Goal: Information Seeking & Learning: Find specific fact

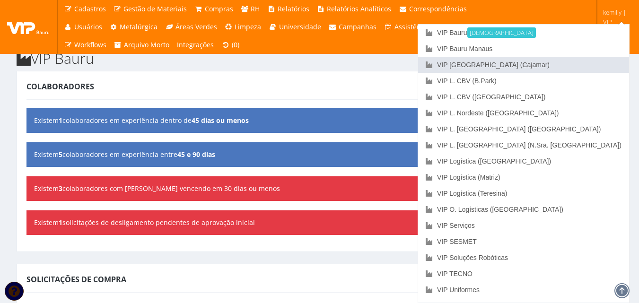
click at [566, 61] on link "VIP [GEOGRAPHIC_DATA] (Cajamar)" at bounding box center [523, 65] width 211 height 16
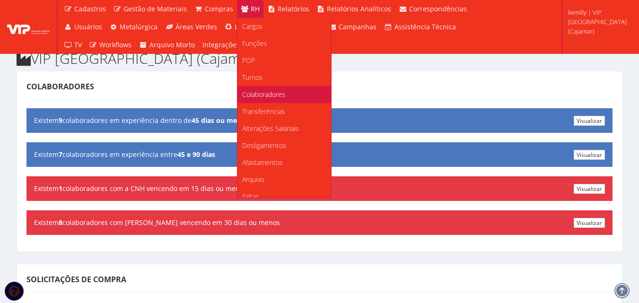
click at [254, 95] on span "Colaboradores" at bounding box center [263, 94] width 43 height 9
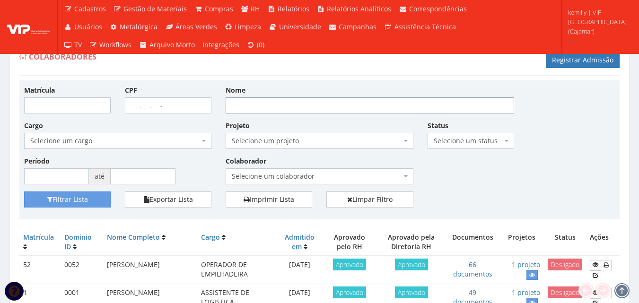
click at [411, 105] on input "Nome" at bounding box center [370, 105] width 289 height 16
type input "everton"
click at [24, 192] on button "Filtrar Lista" at bounding box center [67, 200] width 87 height 16
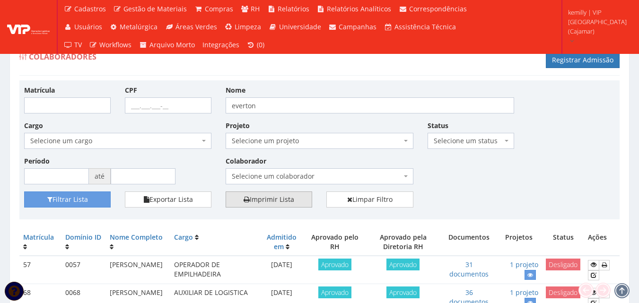
scroll to position [47, 0]
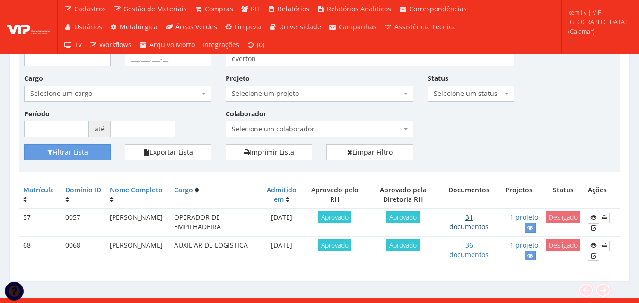
click at [474, 225] on link "31 documentos" at bounding box center [468, 222] width 39 height 18
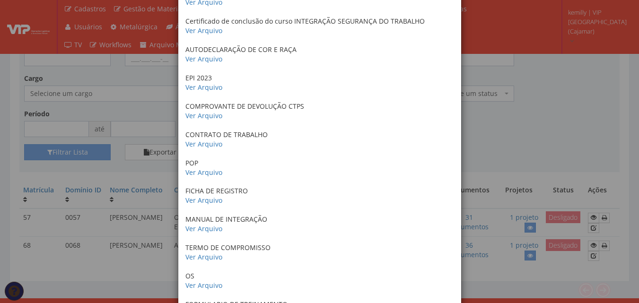
scroll to position [189, 0]
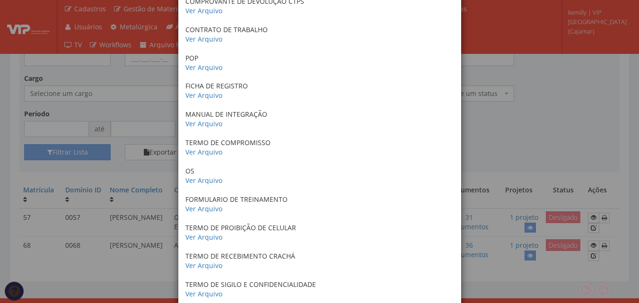
click at [468, 97] on div "× Documentos / Colaborador: 57 - EVERTON RODRIGO OLIVEIRA SALES CRACHA 2023 Ver…" at bounding box center [319, 151] width 639 height 303
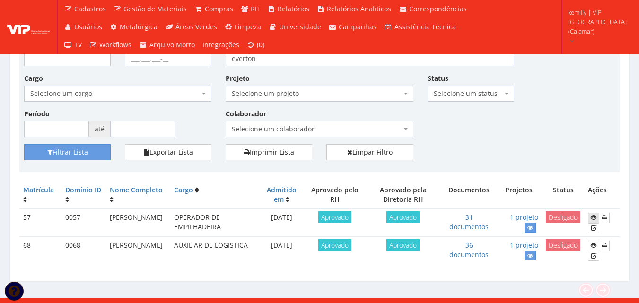
click at [596, 215] on icon at bounding box center [594, 217] width 6 height 7
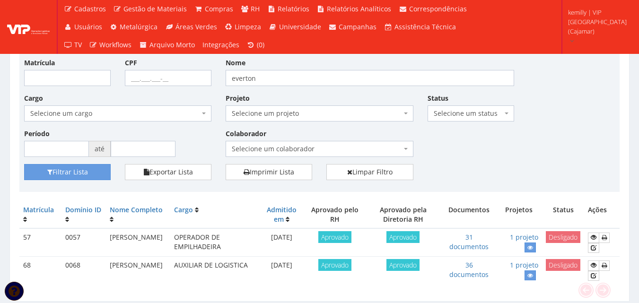
scroll to position [58, 0]
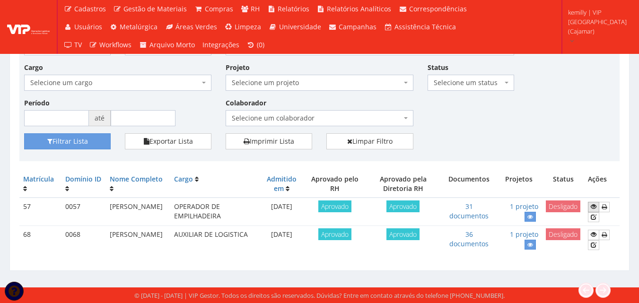
click at [589, 208] on link at bounding box center [593, 207] width 11 height 10
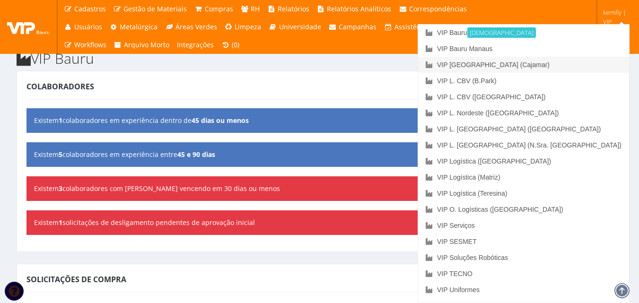
click at [549, 64] on link "VIP [GEOGRAPHIC_DATA] (Cajamar)" at bounding box center [523, 65] width 211 height 16
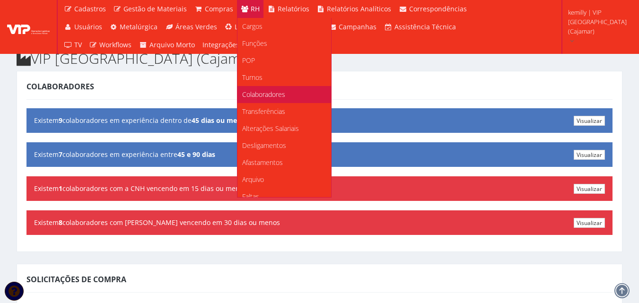
click at [251, 98] on span "Colaboradores" at bounding box center [263, 94] width 43 height 9
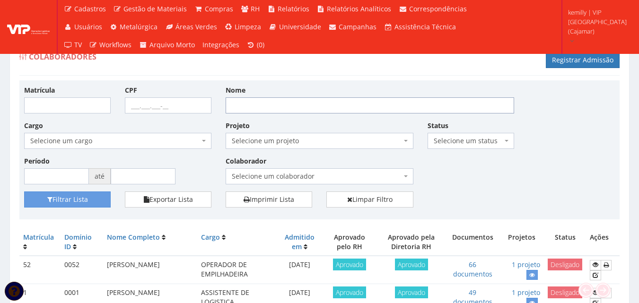
click at [287, 106] on input "Nome" at bounding box center [370, 105] width 289 height 16
type input "EVERTON"
click at [24, 192] on button "Filtrar Lista" at bounding box center [67, 200] width 87 height 16
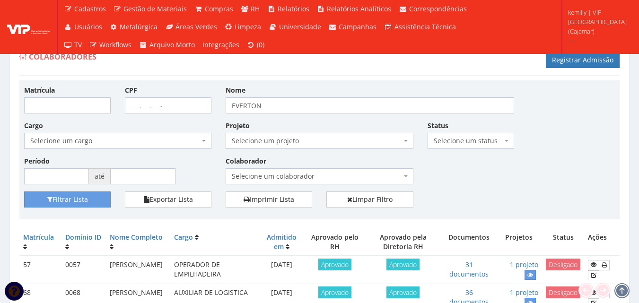
drag, startPoint x: 298, startPoint y: 134, endPoint x: 297, endPoint y: 146, distance: 11.8
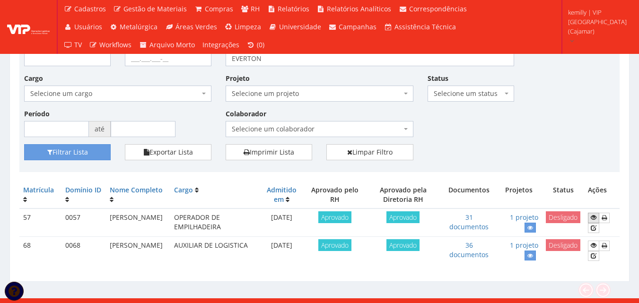
drag, startPoint x: 297, startPoint y: 146, endPoint x: 596, endPoint y: 220, distance: 307.5
click at [596, 220] on icon at bounding box center [594, 217] width 6 height 7
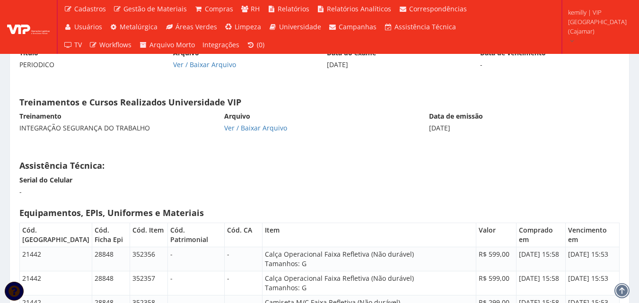
scroll to position [4216, 0]
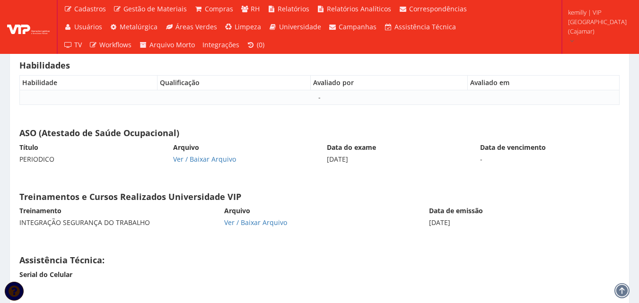
click at [329, 218] on div "Ver / Baixar Arquivo" at bounding box center [319, 222] width 191 height 9
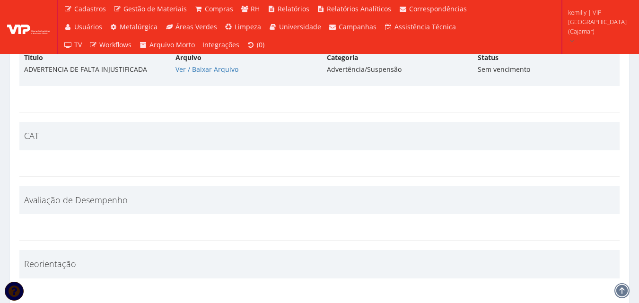
scroll to position [3459, 0]
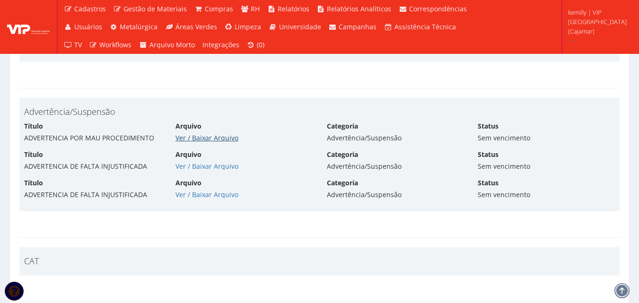
click at [204, 133] on link "Ver / Baixar Arquivo" at bounding box center [206, 137] width 63 height 9
click at [192, 162] on div "Ver / Baixar Arquivo" at bounding box center [243, 166] width 137 height 9
click at [191, 162] on link "Ver / Baixar Arquivo" at bounding box center [206, 166] width 63 height 9
click at [182, 190] on link "Ver / Baixar Arquivo" at bounding box center [206, 194] width 63 height 9
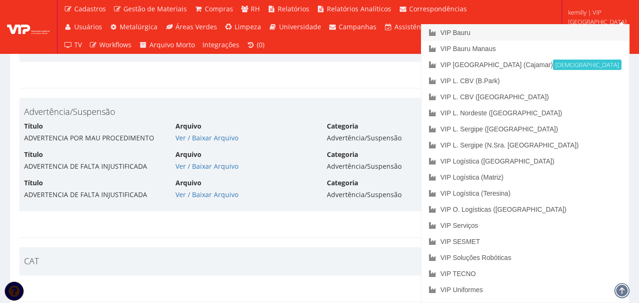
click at [533, 35] on link "VIP Bauru" at bounding box center [525, 33] width 208 height 16
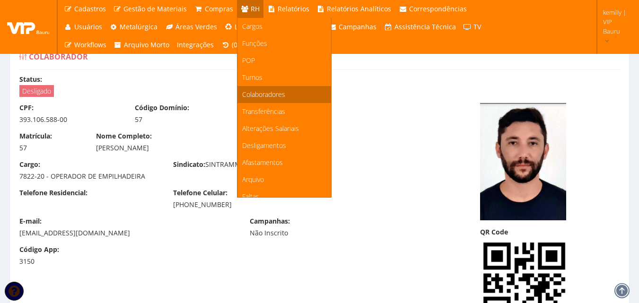
click at [265, 92] on span "Colaboradores" at bounding box center [263, 94] width 43 height 9
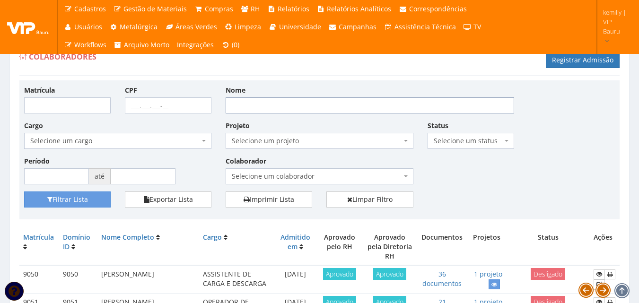
click at [344, 104] on input "Nome" at bounding box center [370, 105] width 289 height 16
type input "M"
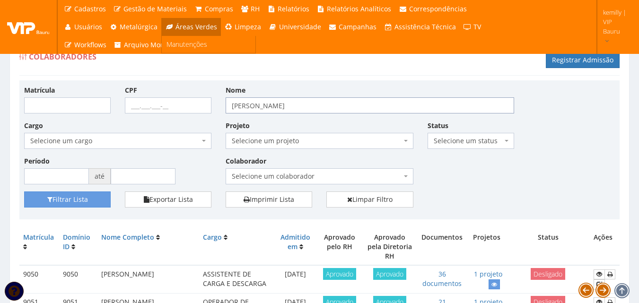
type input "[PERSON_NAME]"
click at [24, 192] on button "Filtrar Lista" at bounding box center [67, 200] width 87 height 16
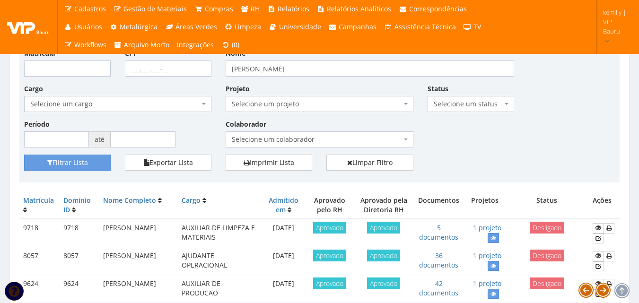
scroll to position [47, 0]
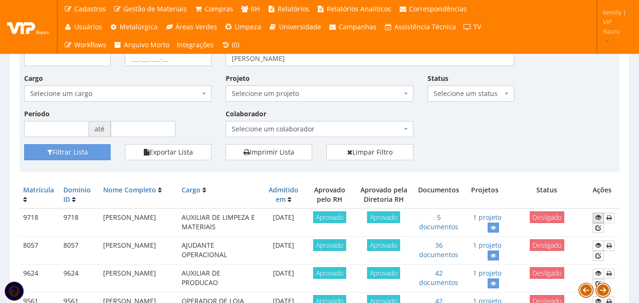
click at [597, 218] on icon at bounding box center [599, 217] width 6 height 7
click at [449, 224] on link "5 documentos" at bounding box center [438, 222] width 39 height 18
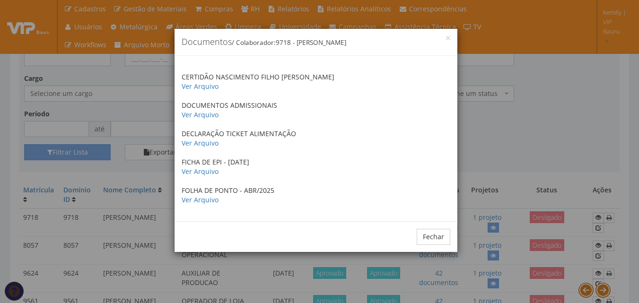
click at [553, 155] on div "× Documentos / Colaborador: 9718 - MATEUS FELIPE DE MOURA CERTIDÃO NASCIMENTO F…" at bounding box center [319, 151] width 639 height 303
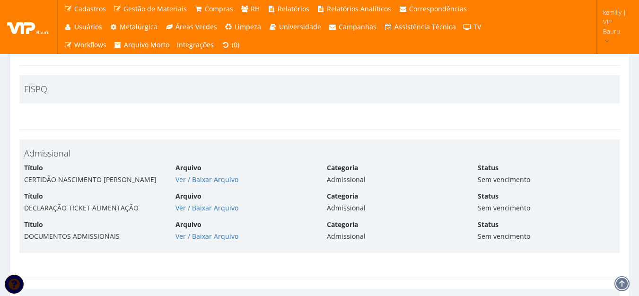
scroll to position [2270, 0]
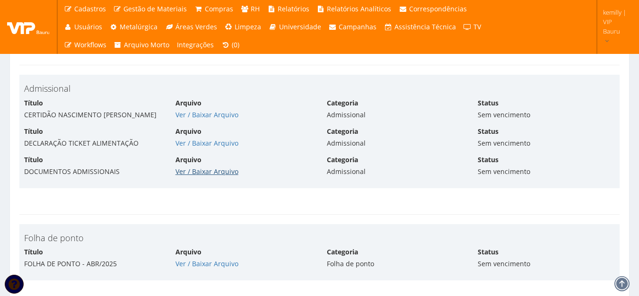
click at [200, 169] on link "Ver / Baixar Arquivo" at bounding box center [206, 171] width 63 height 9
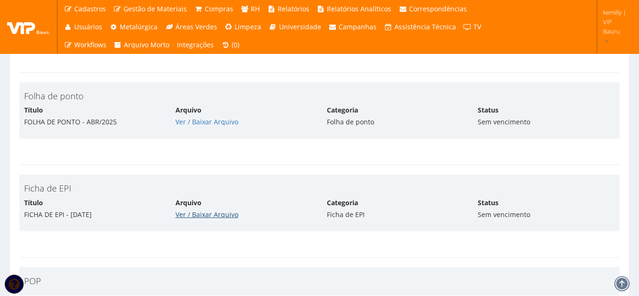
click at [202, 211] on link "Ver / Baixar Arquivo" at bounding box center [206, 214] width 63 height 9
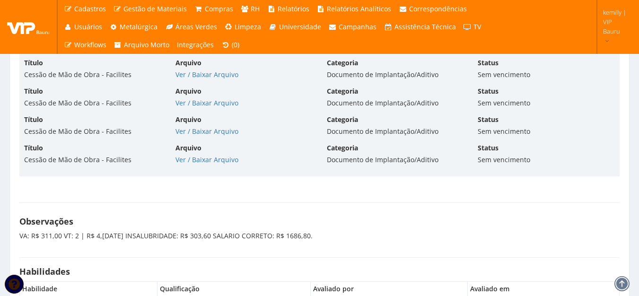
scroll to position [3973, 0]
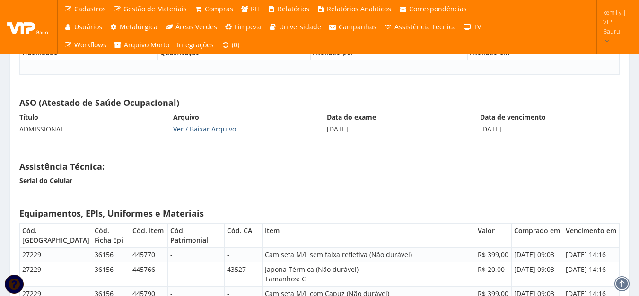
click at [228, 126] on link "Ver / Baixar Arquivo" at bounding box center [204, 128] width 63 height 9
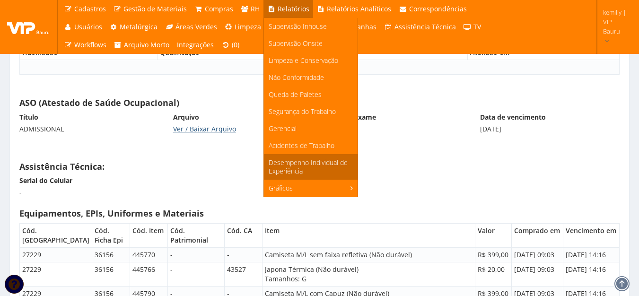
scroll to position [4257, 0]
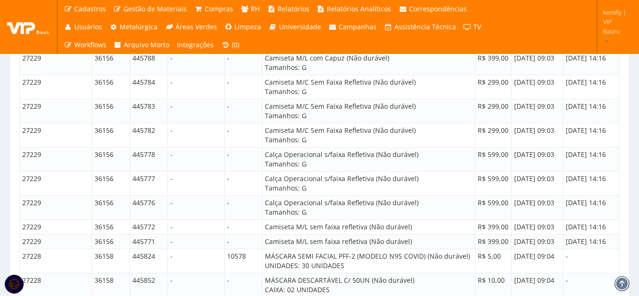
click at [130, 173] on td "445777" at bounding box center [149, 183] width 38 height 24
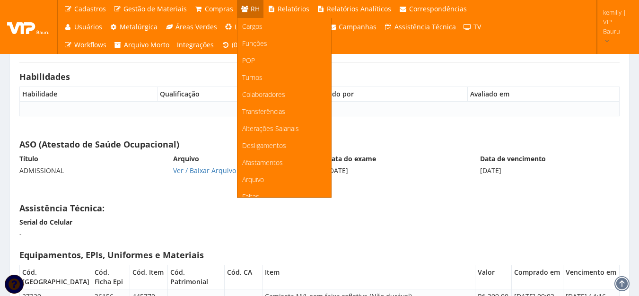
scroll to position [3831, 0]
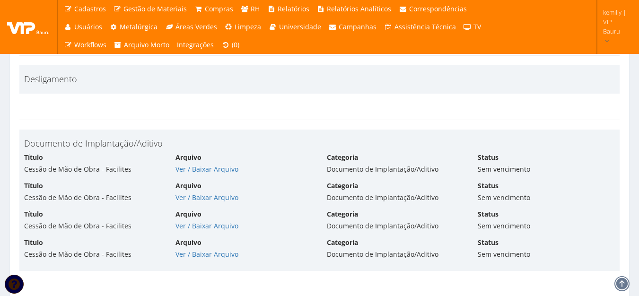
drag, startPoint x: 273, startPoint y: 202, endPoint x: 259, endPoint y: 251, distance: 51.1
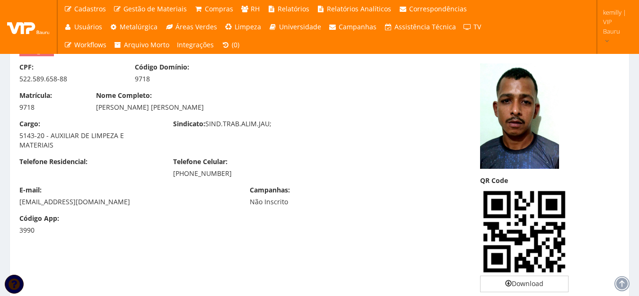
scroll to position [0, 0]
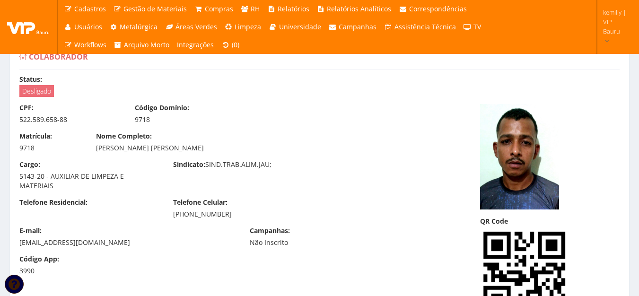
click at [194, 210] on div "(14) 99125-5332" at bounding box center [243, 214] width 140 height 9
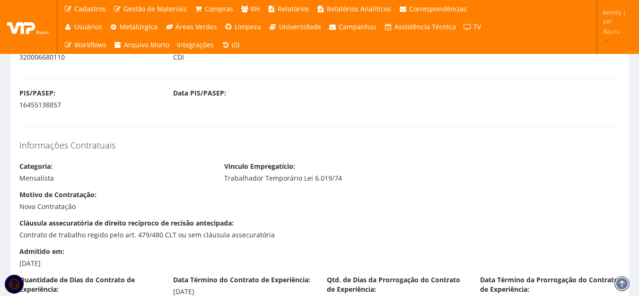
scroll to position [804, 0]
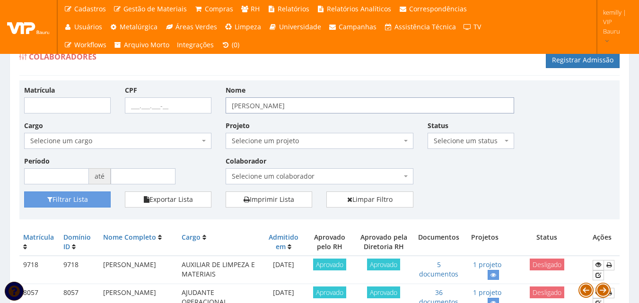
drag, startPoint x: 250, startPoint y: 102, endPoint x: 155, endPoint y: 100, distance: 94.6
click at [155, 100] on div "Matrícula CPF Nome MATEUS FELIPE Cargo Selecione um cargo G1225 D0029 - 4110-05…" at bounding box center [319, 138] width 605 height 106
type input "magna"
click at [24, 192] on button "Filtrar Lista" at bounding box center [67, 200] width 87 height 16
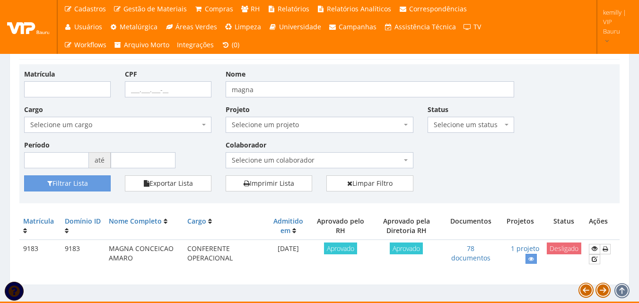
scroll to position [30, 0]
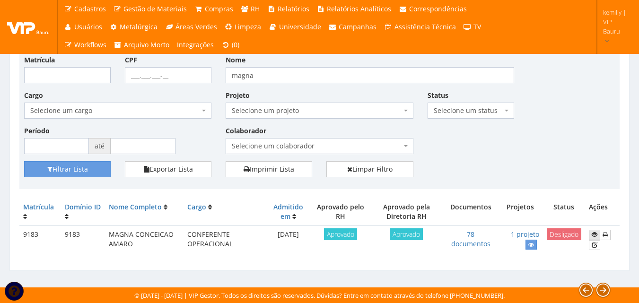
click at [596, 235] on icon at bounding box center [595, 234] width 6 height 7
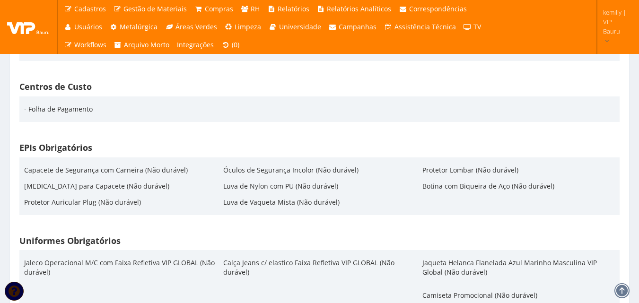
scroll to position [1573, 0]
click at [172, 134] on div "Centros de Custo - Folha de Pagamento" at bounding box center [319, 107] width 614 height 61
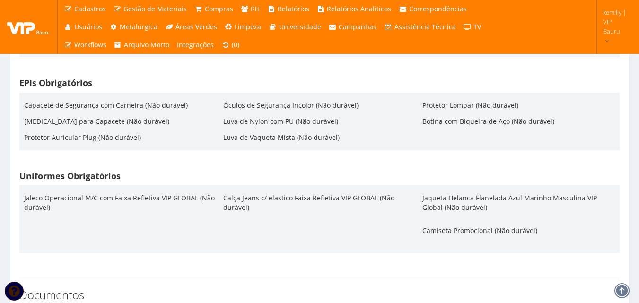
scroll to position [1620, 0]
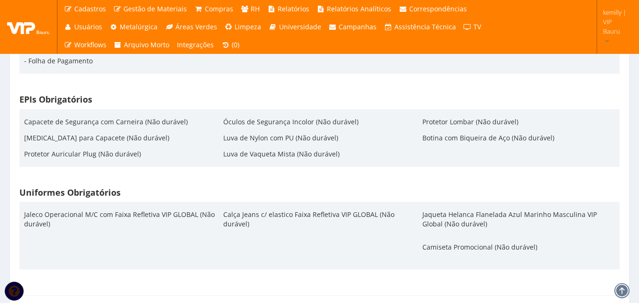
drag, startPoint x: 50, startPoint y: 140, endPoint x: 103, endPoint y: 140, distance: 53.5
click at [103, 140] on div "Jugular para Capacete (Não durável)" at bounding box center [96, 138] width 145 height 16
click at [144, 159] on div "Capacete de Segurança com Carneira (Não durável) Jugular para Capacete (Não dur…" at bounding box center [319, 138] width 591 height 48
drag, startPoint x: 224, startPoint y: 139, endPoint x: 350, endPoint y: 141, distance: 125.8
click at [350, 141] on div "Capacete de Segurança com Carneira (Não durável) Jugular para Capacete (Não dur…" at bounding box center [319, 138] width 591 height 48
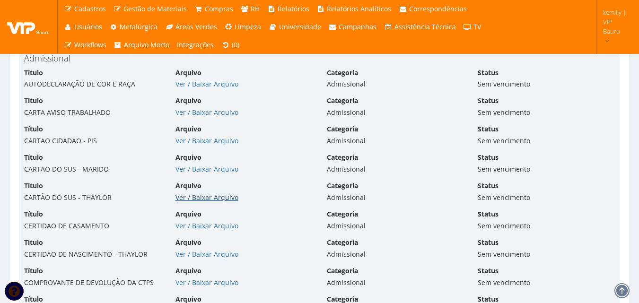
scroll to position [2282, 0]
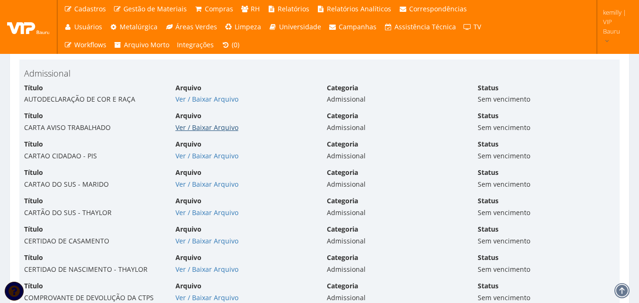
click at [193, 126] on link "Ver / Baixar Arquivo" at bounding box center [206, 127] width 63 height 9
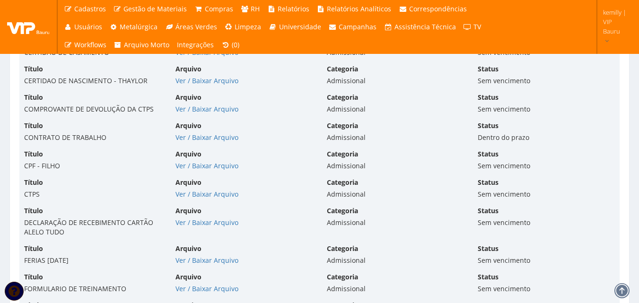
scroll to position [2472, 0]
click at [218, 110] on link "Ver / Baixar Arquivo" at bounding box center [206, 108] width 63 height 9
click at [211, 134] on link "Ver / Baixar Arquivo" at bounding box center [206, 136] width 63 height 9
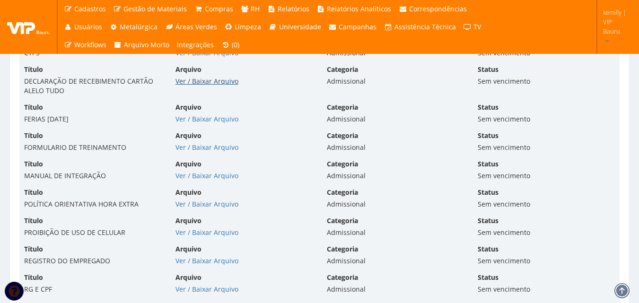
scroll to position [2613, 0]
click at [187, 120] on link "Ver / Baixar Arquivo" at bounding box center [206, 118] width 63 height 9
click at [209, 144] on link "Ver / Baixar Arquivo" at bounding box center [206, 146] width 63 height 9
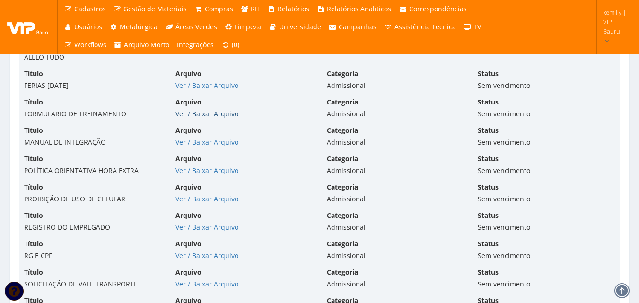
scroll to position [2661, 0]
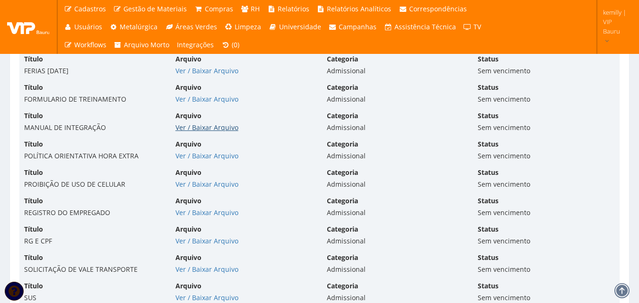
click at [198, 129] on link "Ver / Baixar Arquivo" at bounding box center [206, 127] width 63 height 9
click at [183, 158] on link "Ver / Baixar Arquivo" at bounding box center [206, 155] width 63 height 9
click at [197, 188] on link "Ver / Baixar Arquivo" at bounding box center [206, 184] width 63 height 9
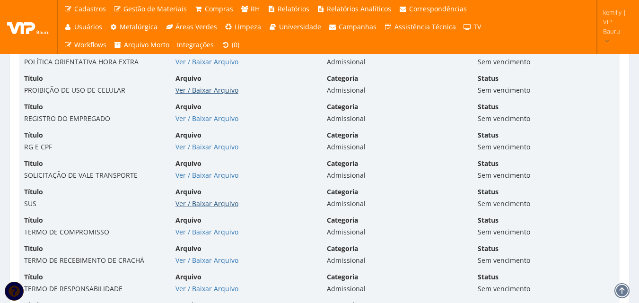
scroll to position [2755, 0]
click at [189, 121] on link "Ver / Baixar Arquivo" at bounding box center [206, 118] width 63 height 9
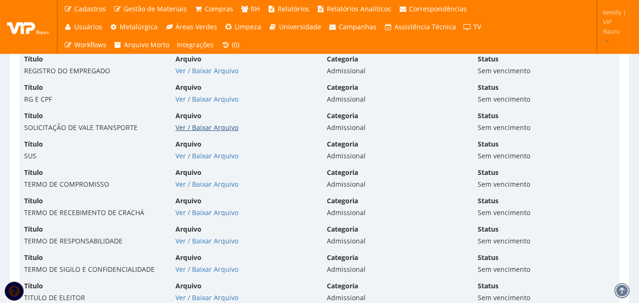
click at [187, 124] on link "Ver / Baixar Arquivo" at bounding box center [206, 127] width 63 height 9
click at [184, 187] on link "Ver / Baixar Arquivo" at bounding box center [206, 184] width 63 height 9
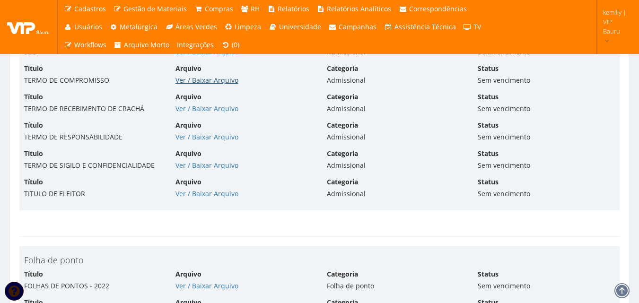
scroll to position [2850, 0]
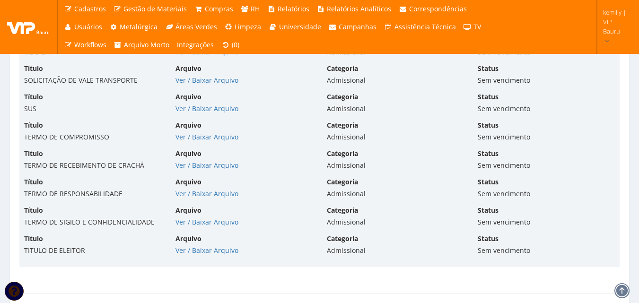
click at [200, 172] on div "Título TERMO DE RECEBIMENTO DE CRACHÁ Arquivo Ver / Baixar Arquivo Categoria Ad…" at bounding box center [319, 163] width 605 height 28
click at [199, 168] on link "Ver / Baixar Arquivo" at bounding box center [206, 165] width 63 height 9
click at [205, 197] on link "Ver / Baixar Arquivo" at bounding box center [206, 193] width 63 height 9
click at [186, 220] on link "Ver / Baixar Arquivo" at bounding box center [206, 222] width 63 height 9
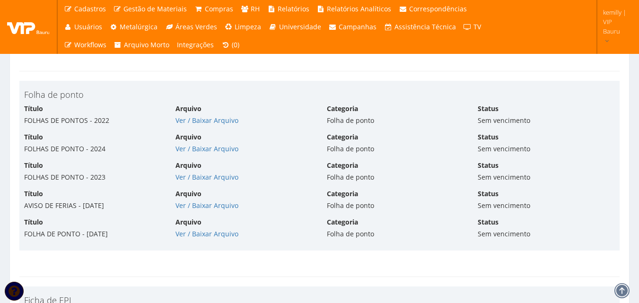
scroll to position [3086, 0]
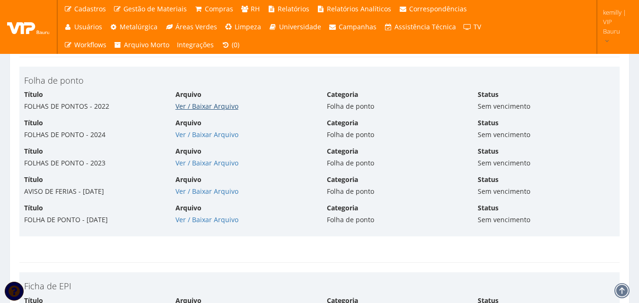
click at [203, 103] on link "Ver / Baixar Arquivo" at bounding box center [206, 106] width 63 height 9
click at [202, 136] on link "Ver / Baixar Arquivo" at bounding box center [206, 134] width 63 height 9
click at [187, 167] on link "Ver / Baixar Arquivo" at bounding box center [206, 162] width 63 height 9
click at [220, 192] on link "Ver / Baixar Arquivo" at bounding box center [206, 191] width 63 height 9
click at [195, 222] on link "Ver / Baixar Arquivo" at bounding box center [206, 219] width 63 height 9
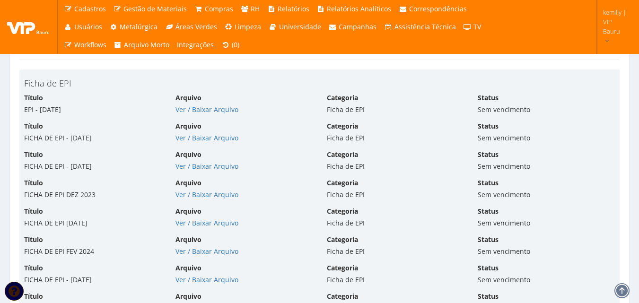
scroll to position [3276, 0]
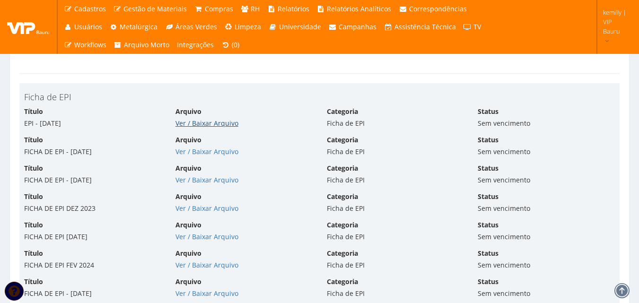
click at [220, 123] on link "Ver / Baixar Arquivo" at bounding box center [206, 123] width 63 height 9
click at [210, 153] on link "Ver / Baixar Arquivo" at bounding box center [206, 151] width 63 height 9
click at [190, 184] on link "Ver / Baixar Arquivo" at bounding box center [206, 179] width 63 height 9
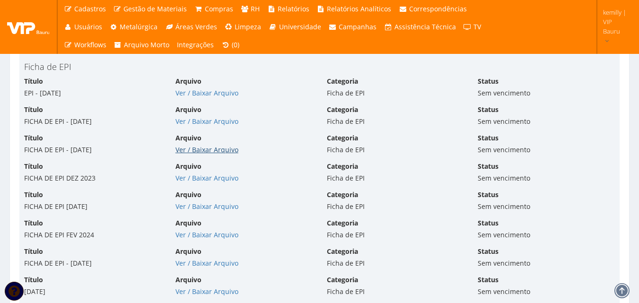
scroll to position [3323, 0]
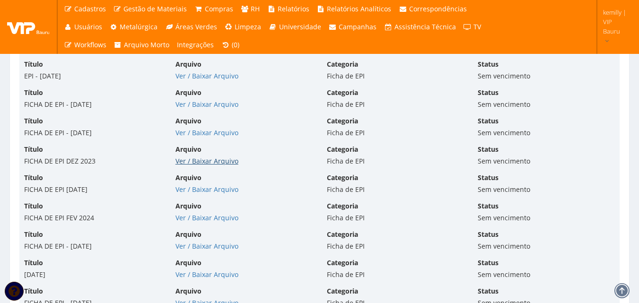
click at [182, 159] on link "Ver / Baixar Arquivo" at bounding box center [206, 161] width 63 height 9
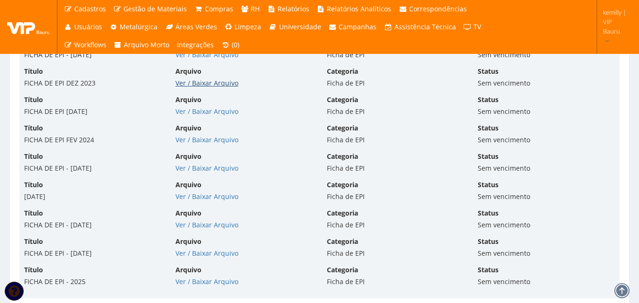
scroll to position [3418, 0]
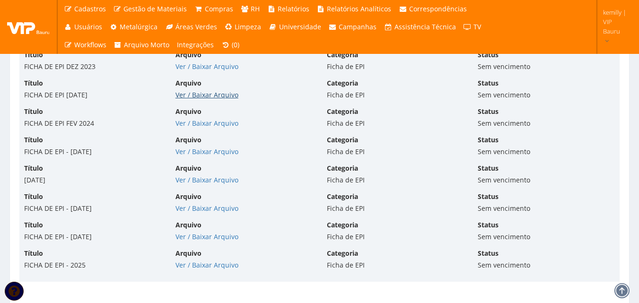
click at [206, 93] on link "Ver / Baixar Arquivo" at bounding box center [206, 94] width 63 height 9
click at [201, 123] on link "Ver / Baixar Arquivo" at bounding box center [206, 123] width 63 height 9
click at [197, 152] on link "Ver / Baixar Arquivo" at bounding box center [206, 151] width 63 height 9
click at [202, 182] on link "Ver / Baixar Arquivo" at bounding box center [206, 179] width 63 height 9
click at [188, 208] on link "Ver / Baixar Arquivo" at bounding box center [206, 208] width 63 height 9
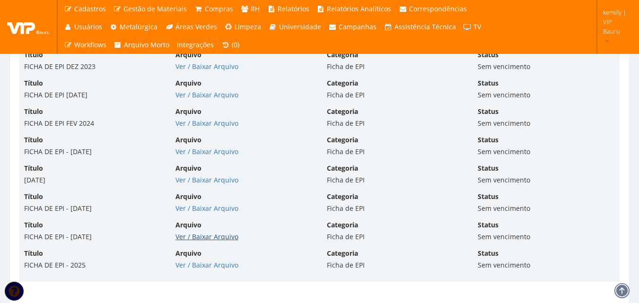
click at [196, 237] on link "Ver / Baixar Arquivo" at bounding box center [206, 236] width 63 height 9
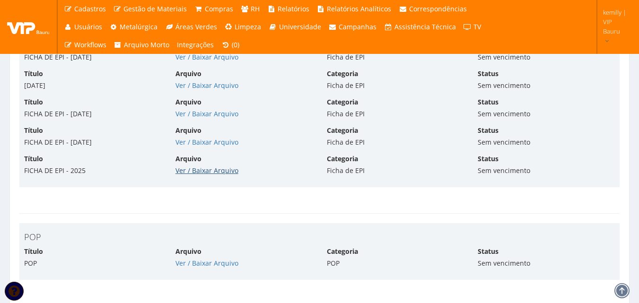
click at [192, 173] on link "Ver / Baixar Arquivo" at bounding box center [206, 170] width 63 height 9
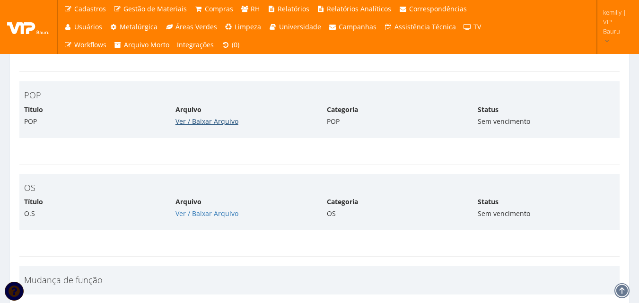
click at [191, 123] on link "Ver / Baixar Arquivo" at bounding box center [206, 121] width 63 height 9
click at [201, 210] on link "Ver / Baixar Arquivo" at bounding box center [206, 213] width 63 height 9
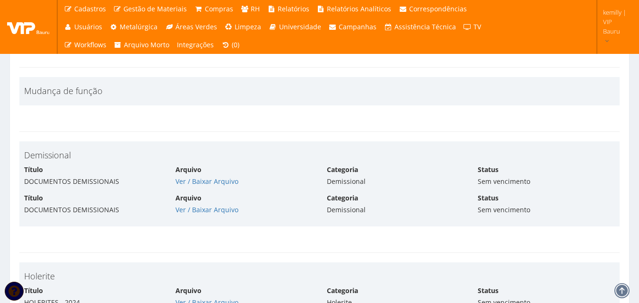
scroll to position [3891, 0]
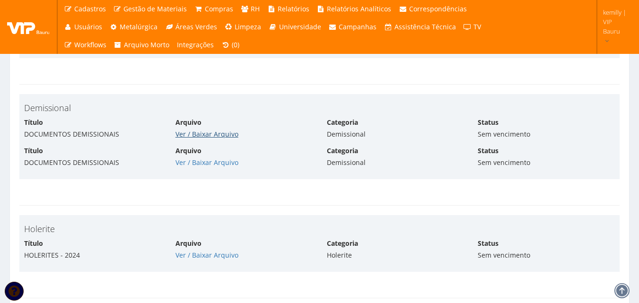
click at [210, 148] on div "Arquivo Ver / Baixar Arquivo" at bounding box center [243, 156] width 151 height 21
click at [212, 131] on link "Ver / Baixar Arquivo" at bounding box center [206, 134] width 63 height 9
click at [207, 162] on link "Ver / Baixar Arquivo" at bounding box center [206, 162] width 63 height 9
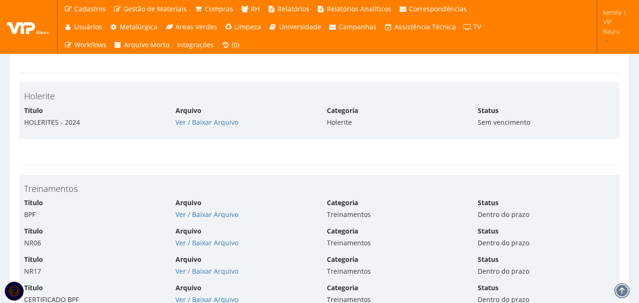
scroll to position [4032, 0]
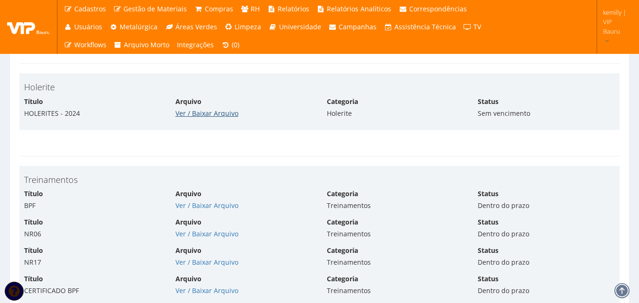
click at [201, 114] on link "Ver / Baixar Arquivo" at bounding box center [206, 113] width 63 height 9
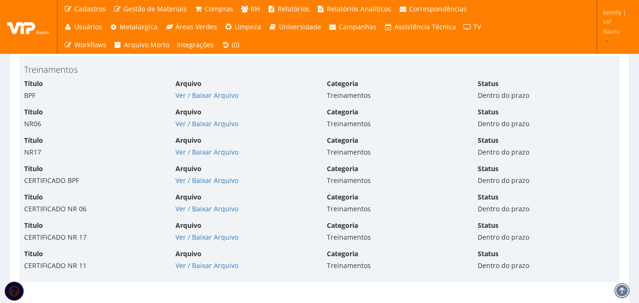
scroll to position [4127, 0]
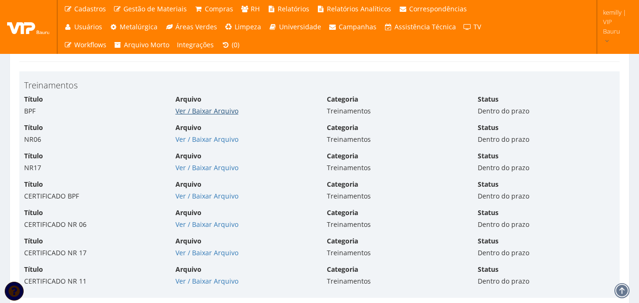
click at [214, 110] on link "Ver / Baixar Arquivo" at bounding box center [206, 110] width 63 height 9
click at [198, 143] on link "Ver / Baixar Arquivo" at bounding box center [206, 139] width 63 height 9
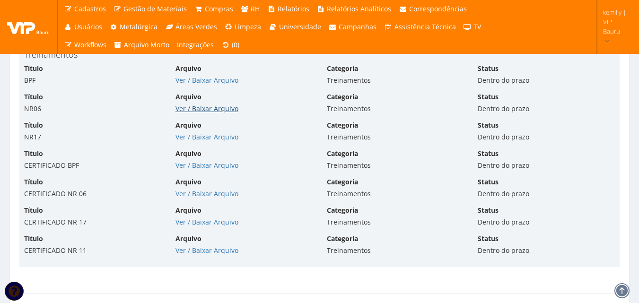
scroll to position [4174, 0]
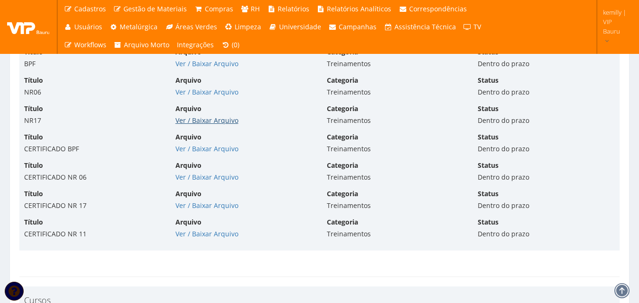
click at [193, 118] on link "Ver / Baixar Arquivo" at bounding box center [206, 120] width 63 height 9
click at [201, 150] on link "Ver / Baixar Arquivo" at bounding box center [206, 148] width 63 height 9
click at [204, 179] on link "Ver / Baixar Arquivo" at bounding box center [206, 177] width 63 height 9
click at [190, 206] on link "Ver / Baixar Arquivo" at bounding box center [206, 205] width 63 height 9
click at [205, 230] on link "Ver / Baixar Arquivo" at bounding box center [206, 233] width 63 height 9
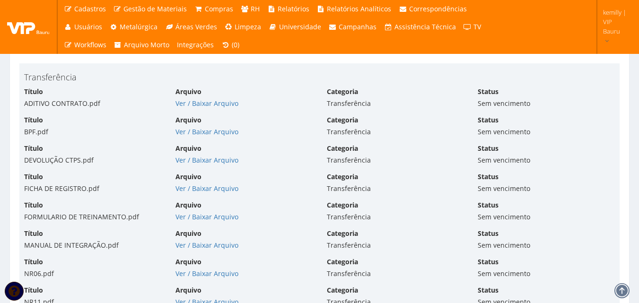
scroll to position [5026, 0]
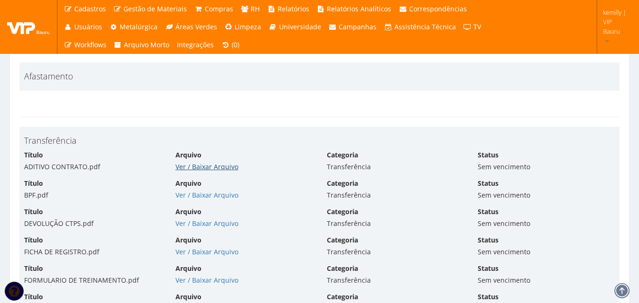
click at [198, 166] on link "Ver / Baixar Arquivo" at bounding box center [206, 166] width 63 height 9
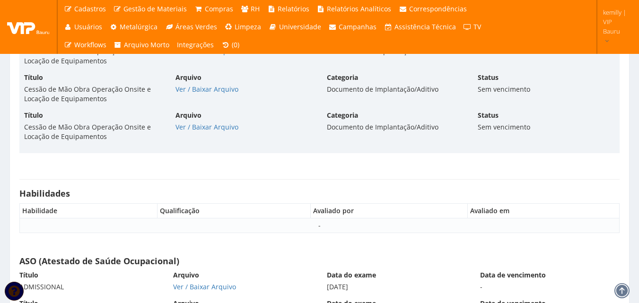
scroll to position [5972, 0]
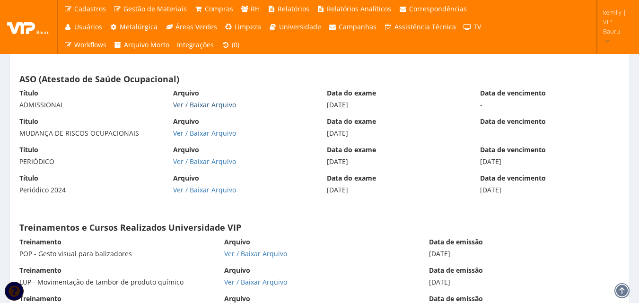
click at [189, 107] on link "Ver / Baixar Arquivo" at bounding box center [204, 104] width 63 height 9
click at [204, 131] on link "Ver / Baixar Arquivo" at bounding box center [204, 133] width 63 height 9
click at [175, 165] on link "Ver / Baixar Arquivo" at bounding box center [204, 161] width 63 height 9
click at [214, 190] on link "Ver / Baixar Arquivo" at bounding box center [204, 189] width 63 height 9
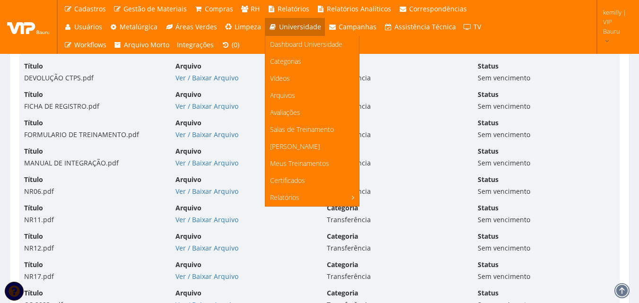
scroll to position [5168, 0]
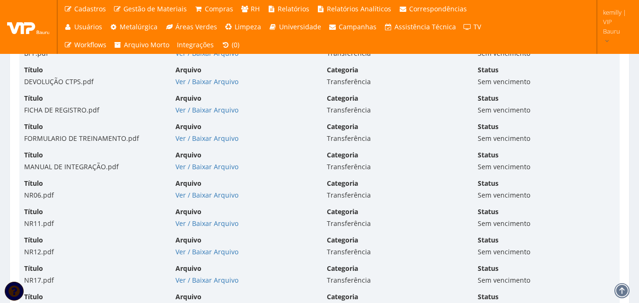
drag, startPoint x: 286, startPoint y: 252, endPoint x: 286, endPoint y: 208, distance: 44.0
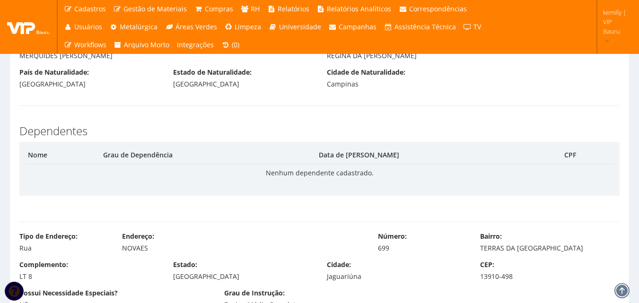
scroll to position [0, 0]
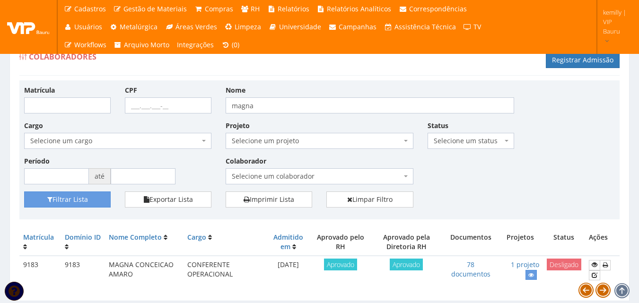
scroll to position [30, 0]
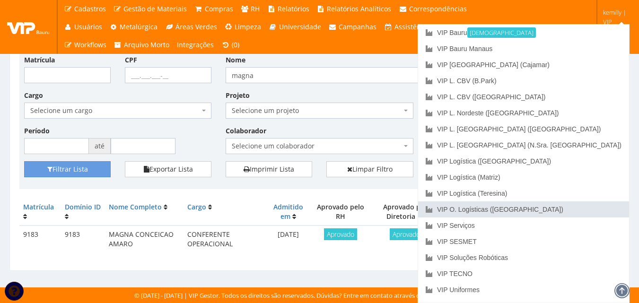
click at [579, 210] on link "VIP O. Logísticas ([GEOGRAPHIC_DATA])" at bounding box center [523, 210] width 211 height 16
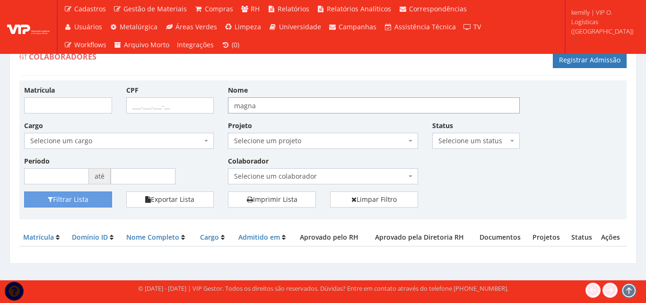
drag, startPoint x: 349, startPoint y: 102, endPoint x: 223, endPoint y: 104, distance: 125.8
click at [223, 104] on div "Nome magna" at bounding box center [374, 99] width 306 height 28
type input "JOSENALDO"
click at [24, 192] on button "Filtrar Lista" at bounding box center [68, 200] width 88 height 16
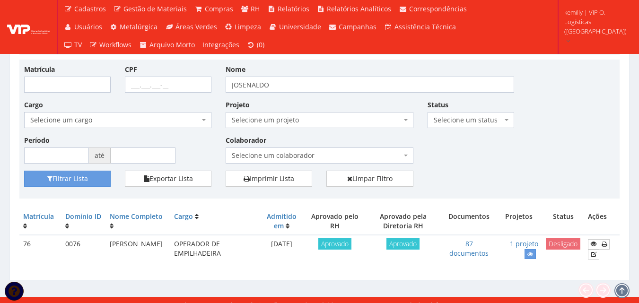
scroll to position [30, 0]
